Goal: Check status: Check status

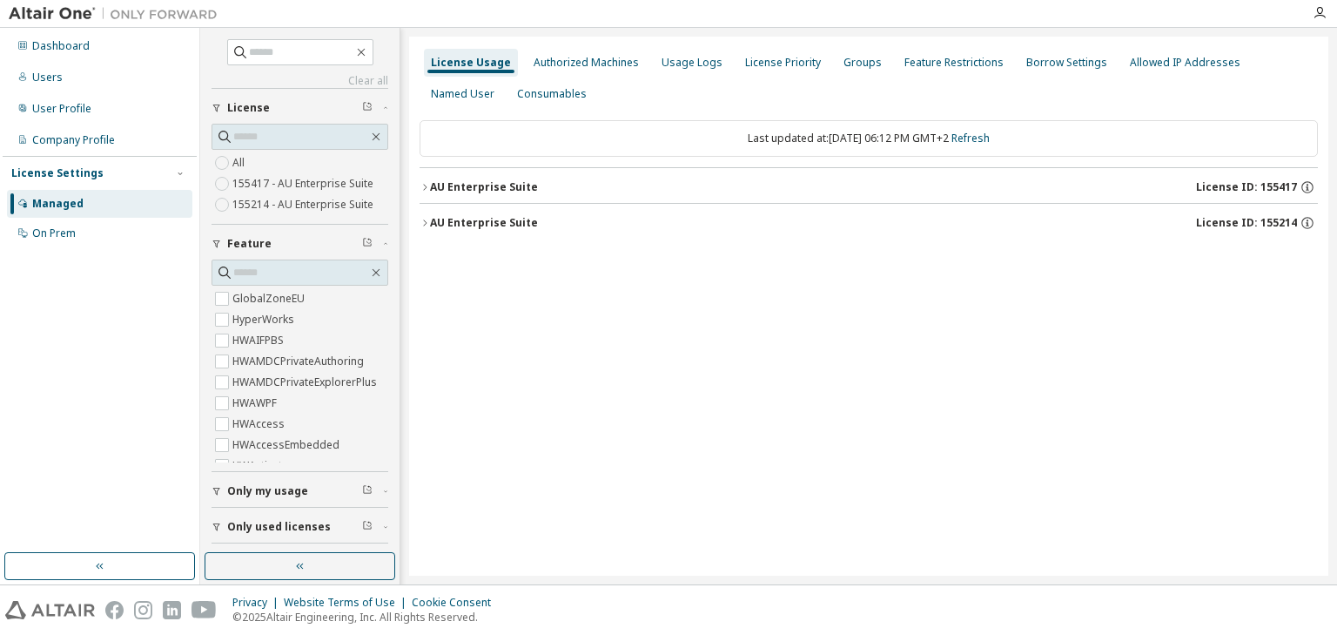
click at [421, 186] on icon "button" at bounding box center [425, 187] width 10 height 10
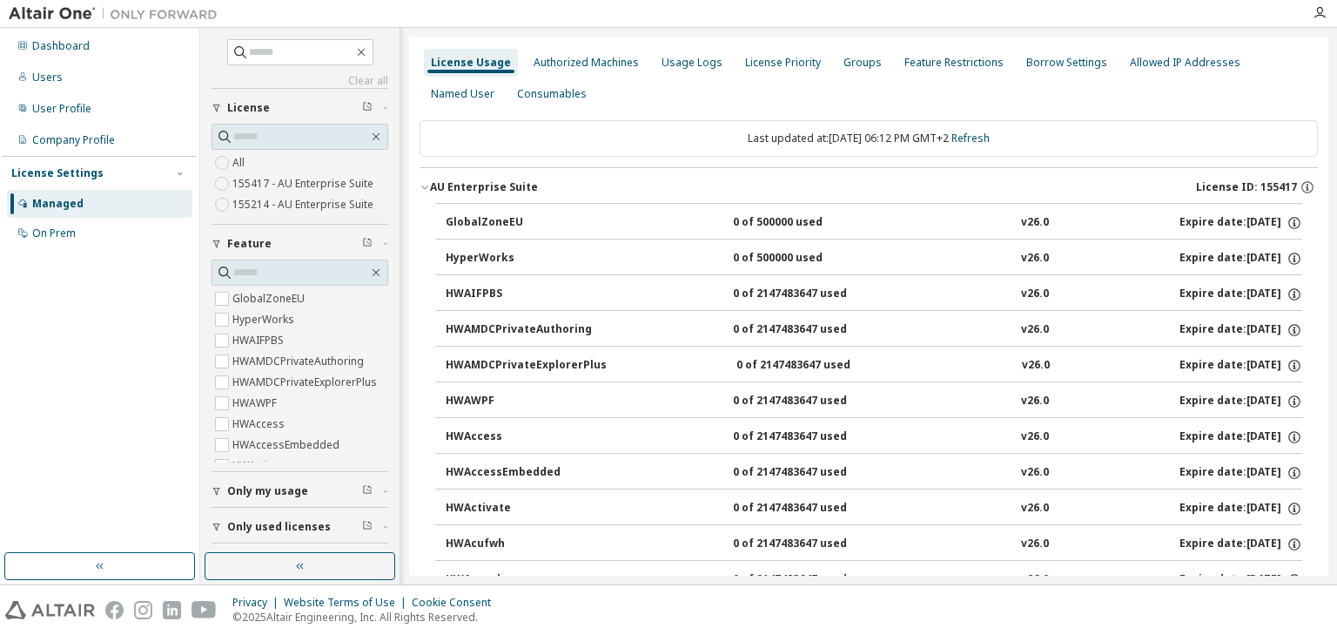
click at [447, 219] on div "GlobalZoneEU" at bounding box center [524, 223] width 157 height 16
click at [504, 222] on div "GlobalZoneEU" at bounding box center [524, 223] width 157 height 16
